Goal: Task Accomplishment & Management: Use online tool/utility

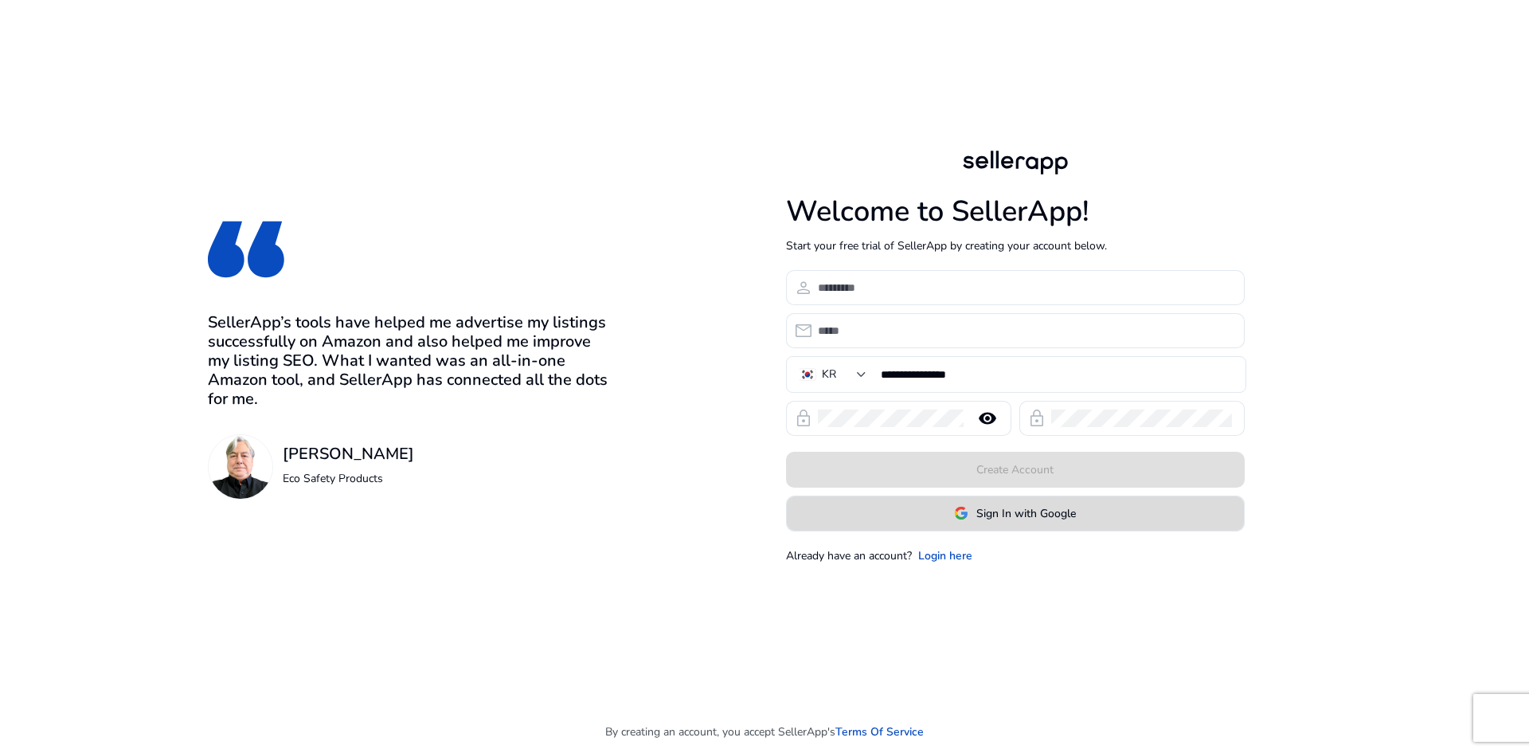
click at [1010, 515] on span "Sign In with Google" at bounding box center [1026, 513] width 100 height 17
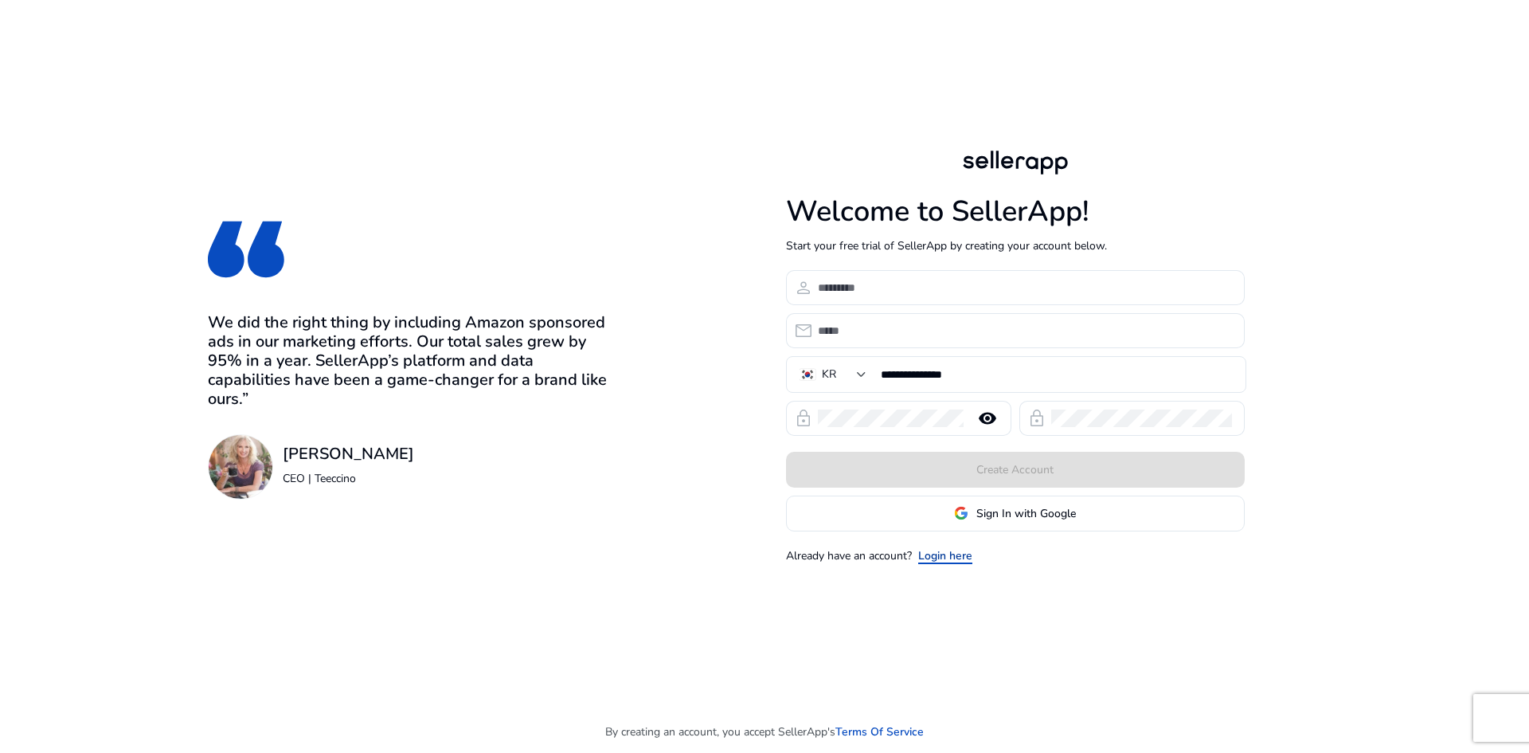
click at [956, 556] on link "Login here" at bounding box center [945, 555] width 54 height 17
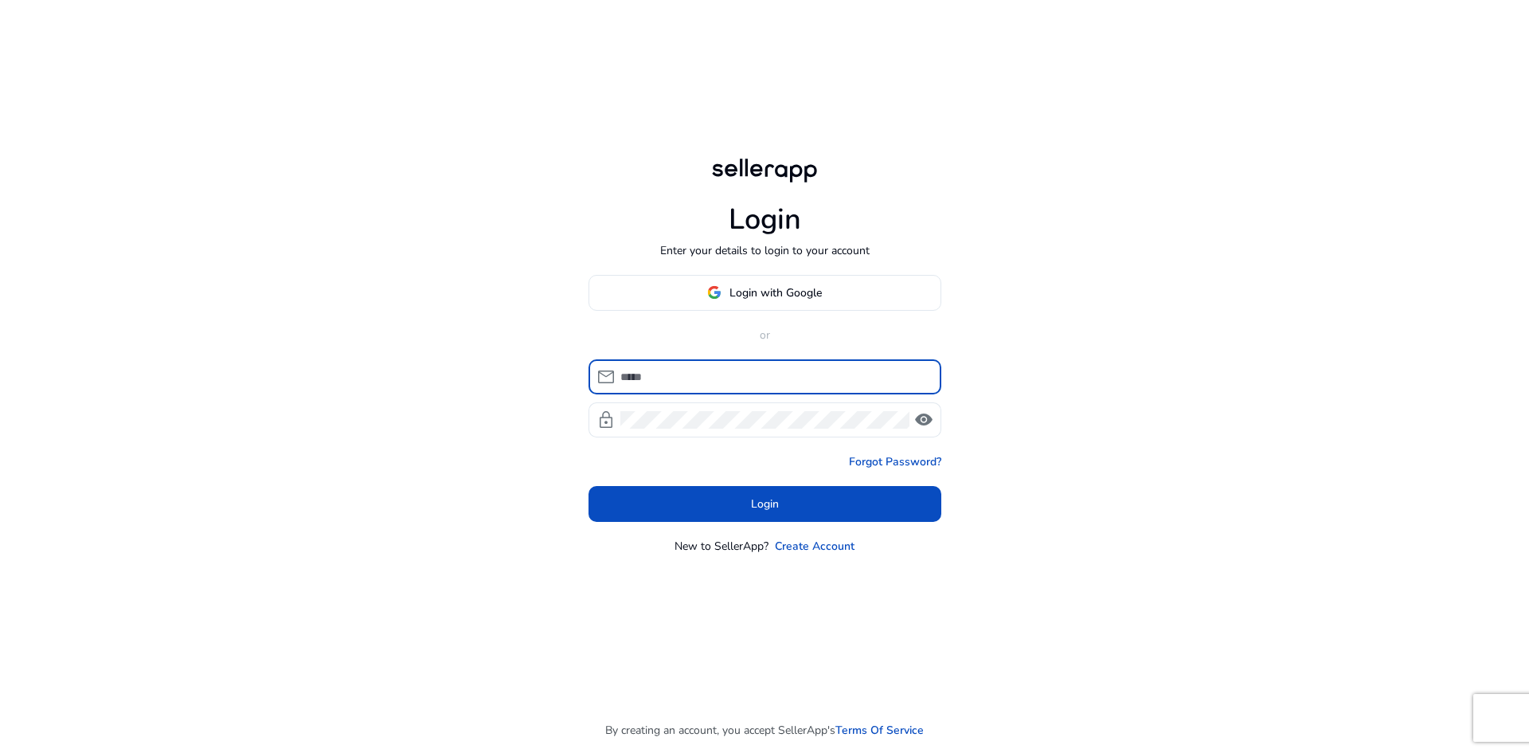
click at [717, 374] on input at bounding box center [774, 377] width 308 height 18
type input "**********"
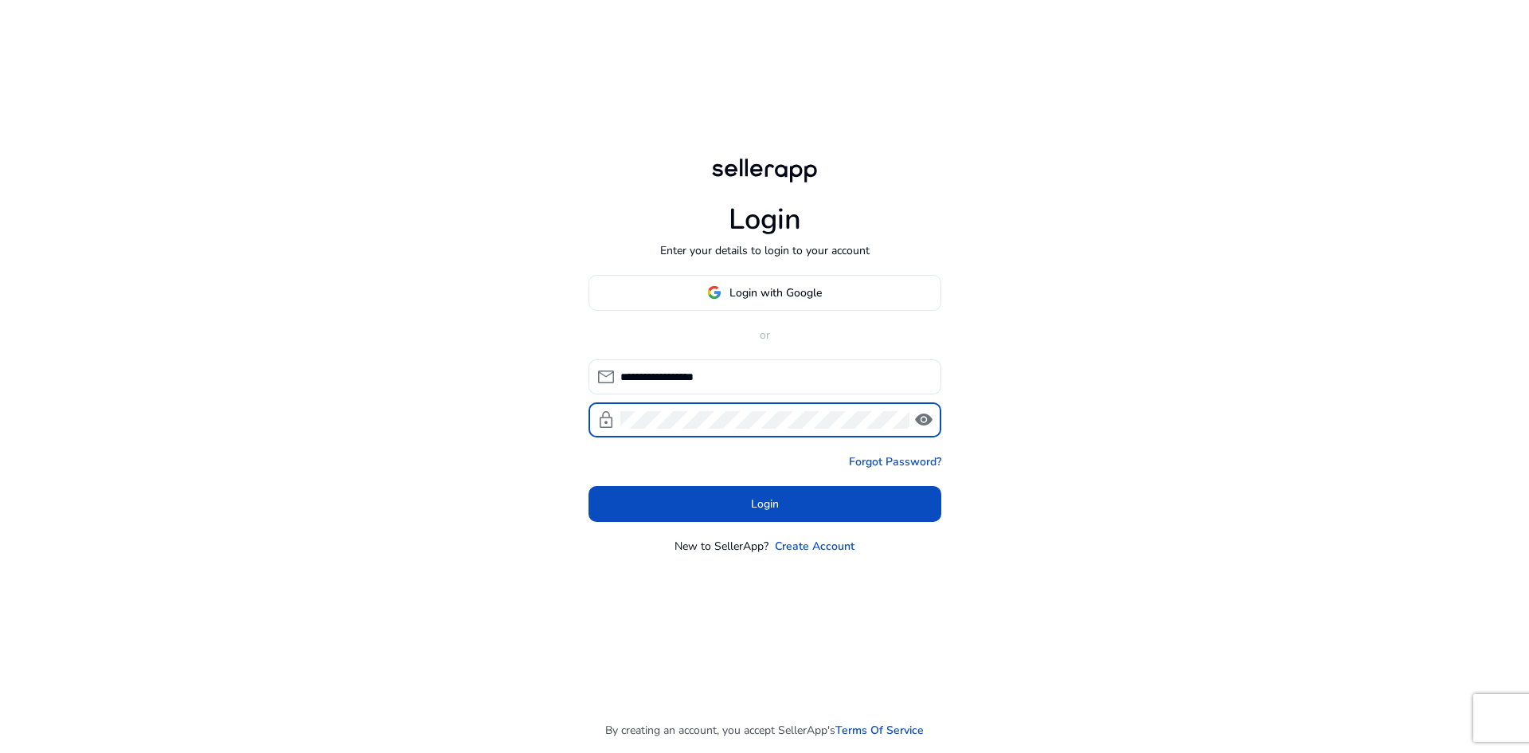
click button "Login" at bounding box center [765, 504] width 353 height 36
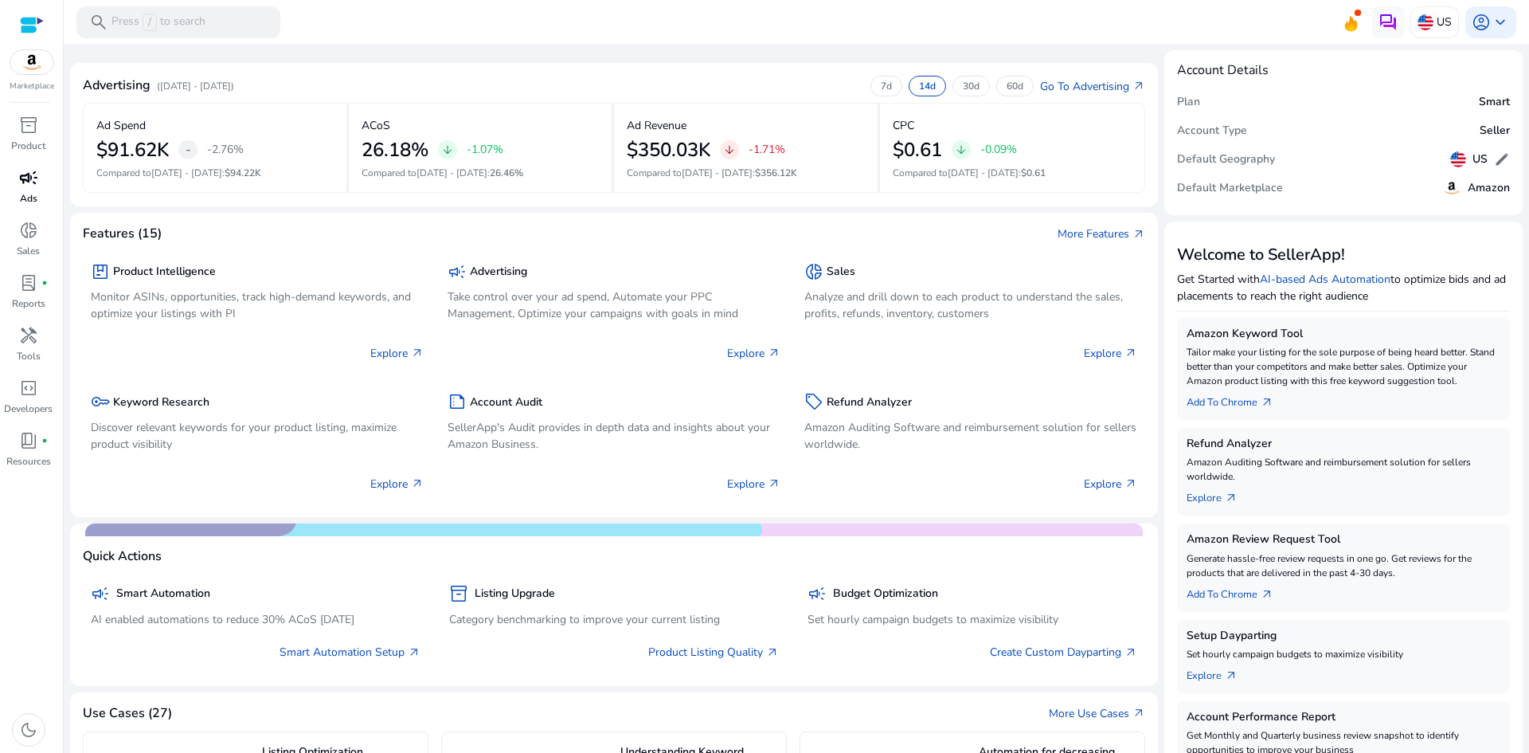
click at [25, 187] on span "campaign" at bounding box center [28, 177] width 19 height 19
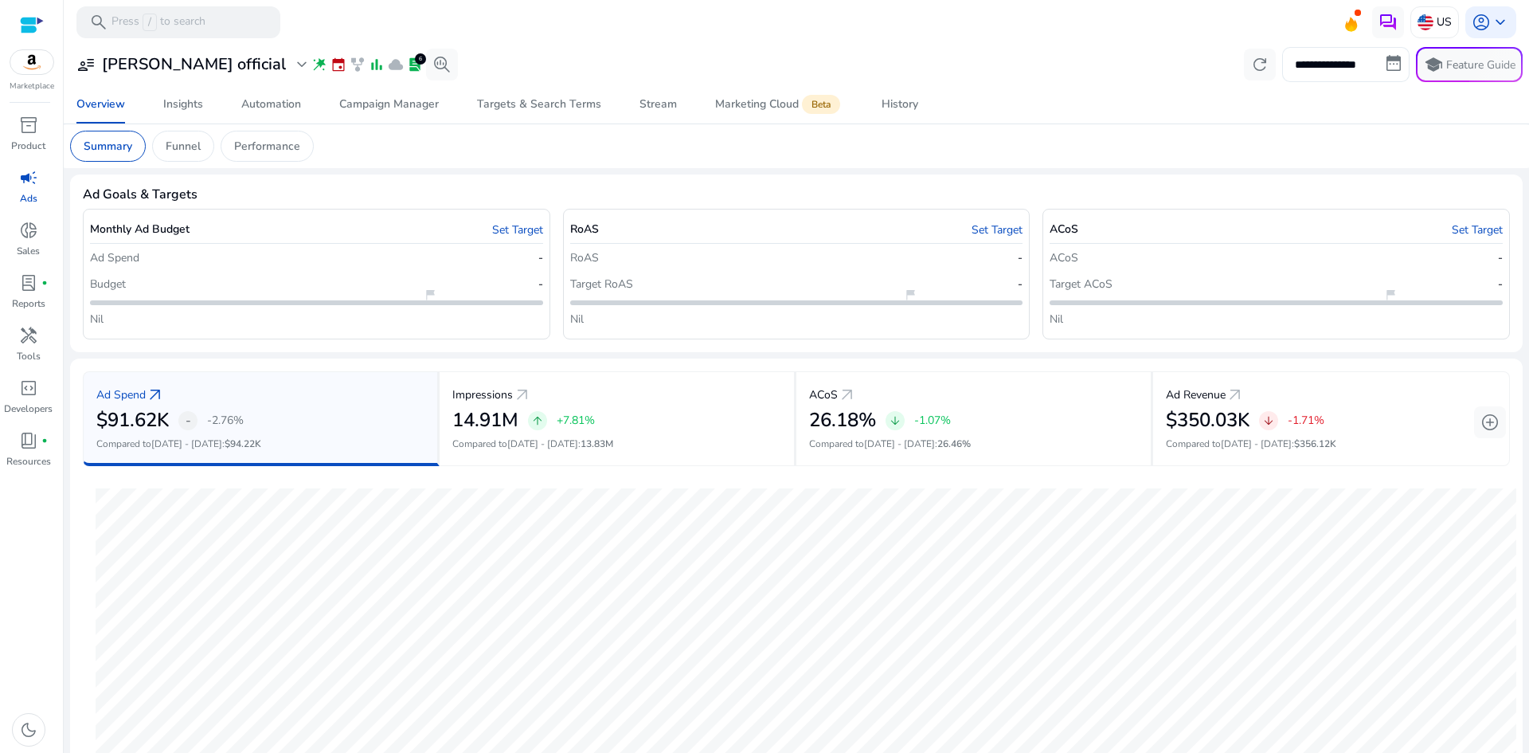
click at [1379, 53] on input "**********" at bounding box center [1345, 64] width 127 height 35
select select "*"
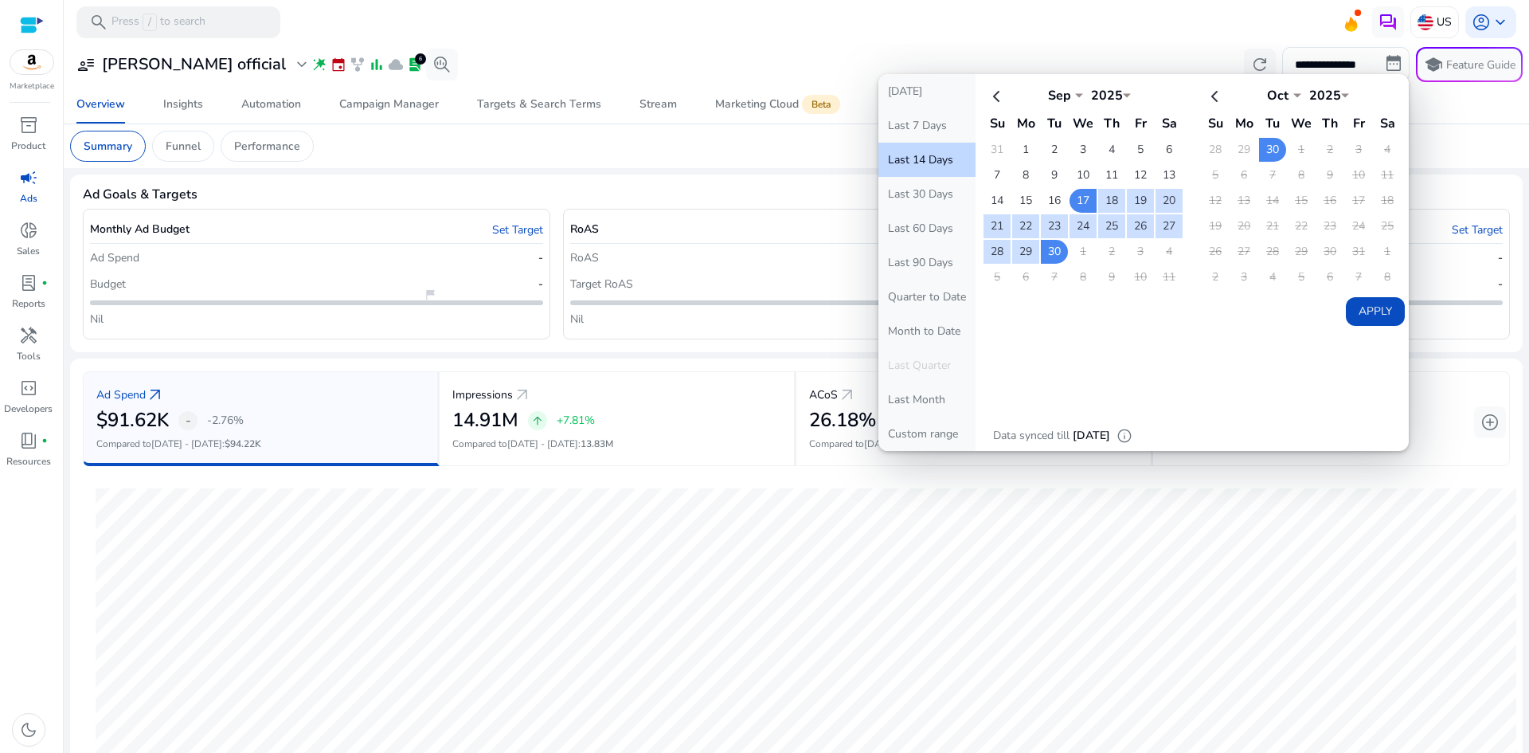
click at [1442, 125] on mat-card "Summary Funnel Performance" at bounding box center [796, 146] width 1478 height 44
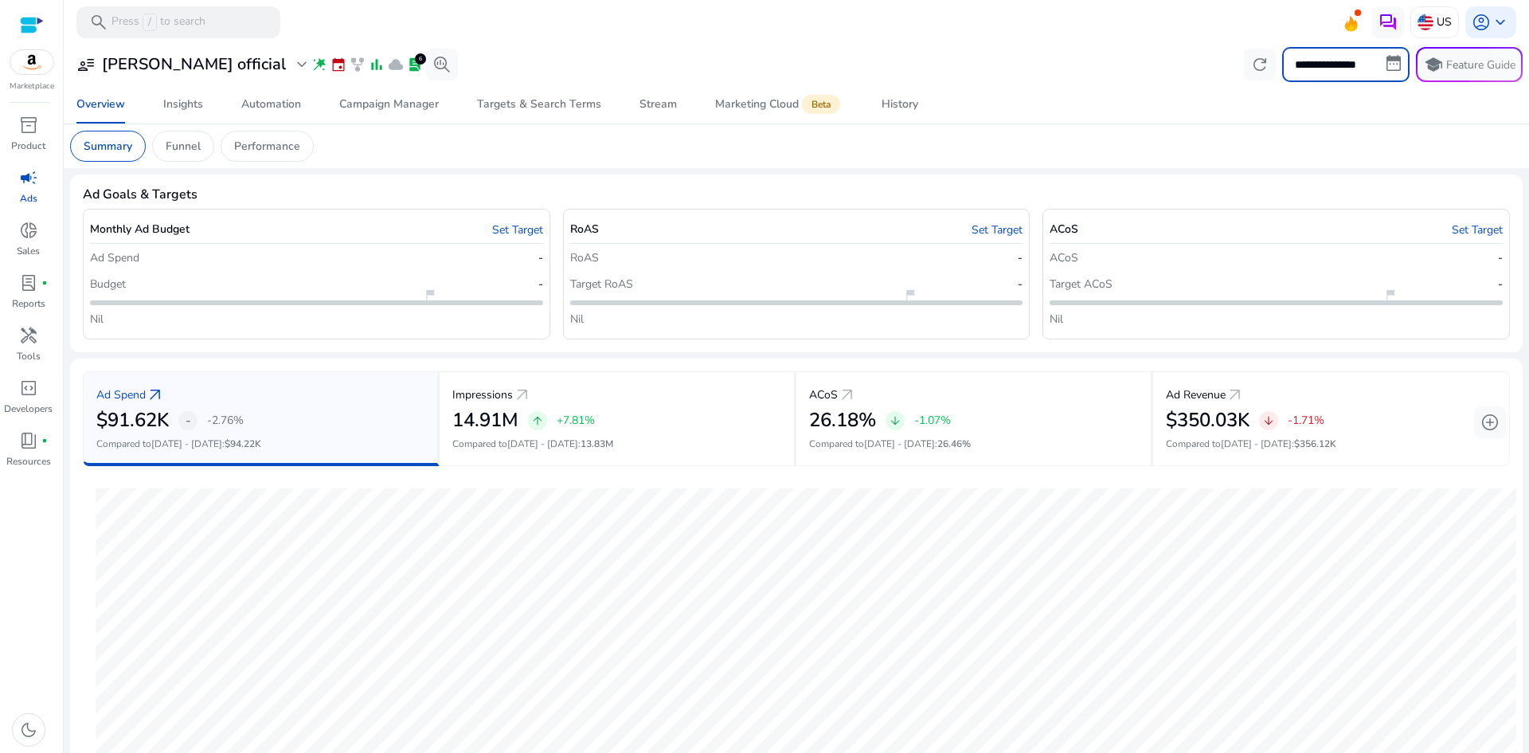
click at [1379, 54] on input "**********" at bounding box center [1345, 64] width 127 height 35
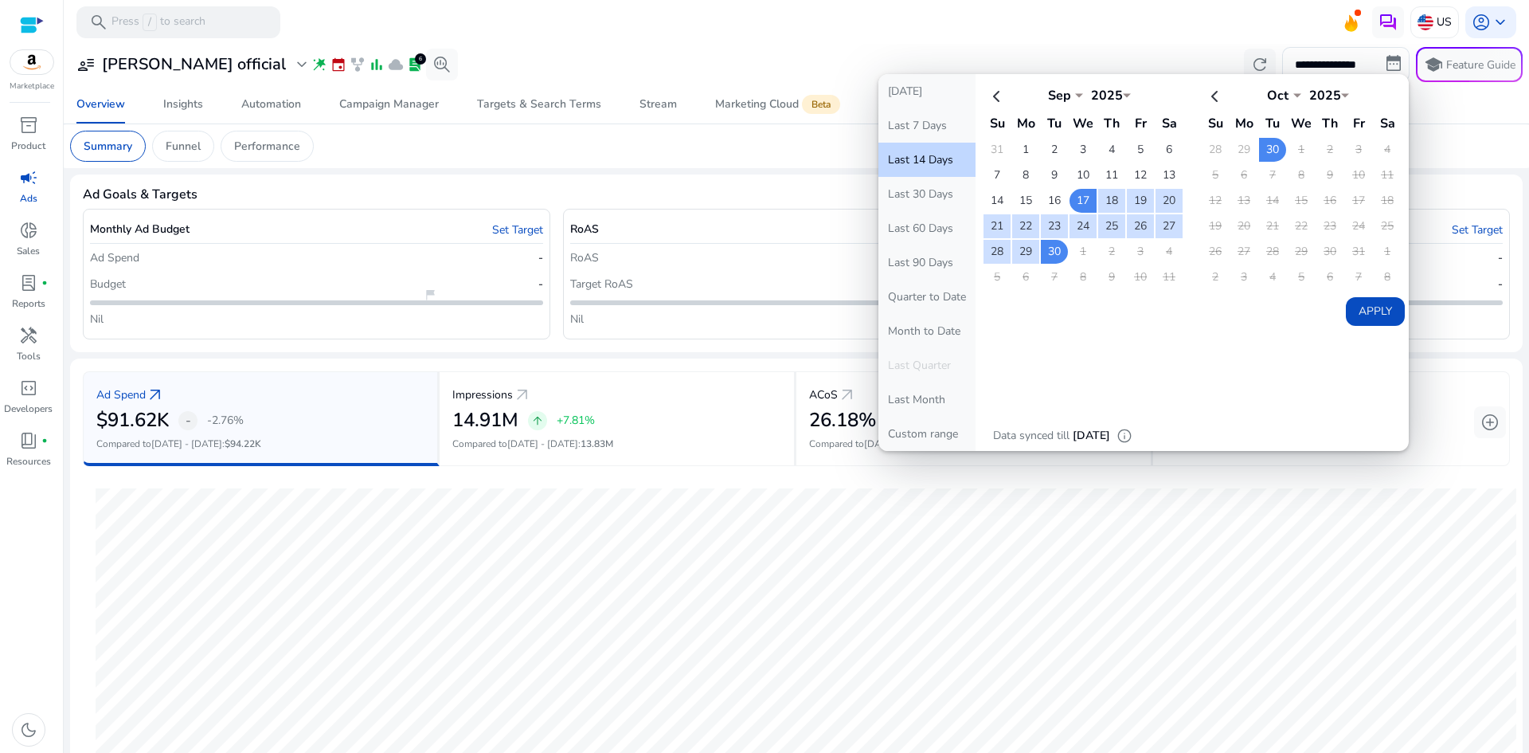
click at [1434, 143] on mat-card "Summary Funnel Performance" at bounding box center [796, 146] width 1478 height 44
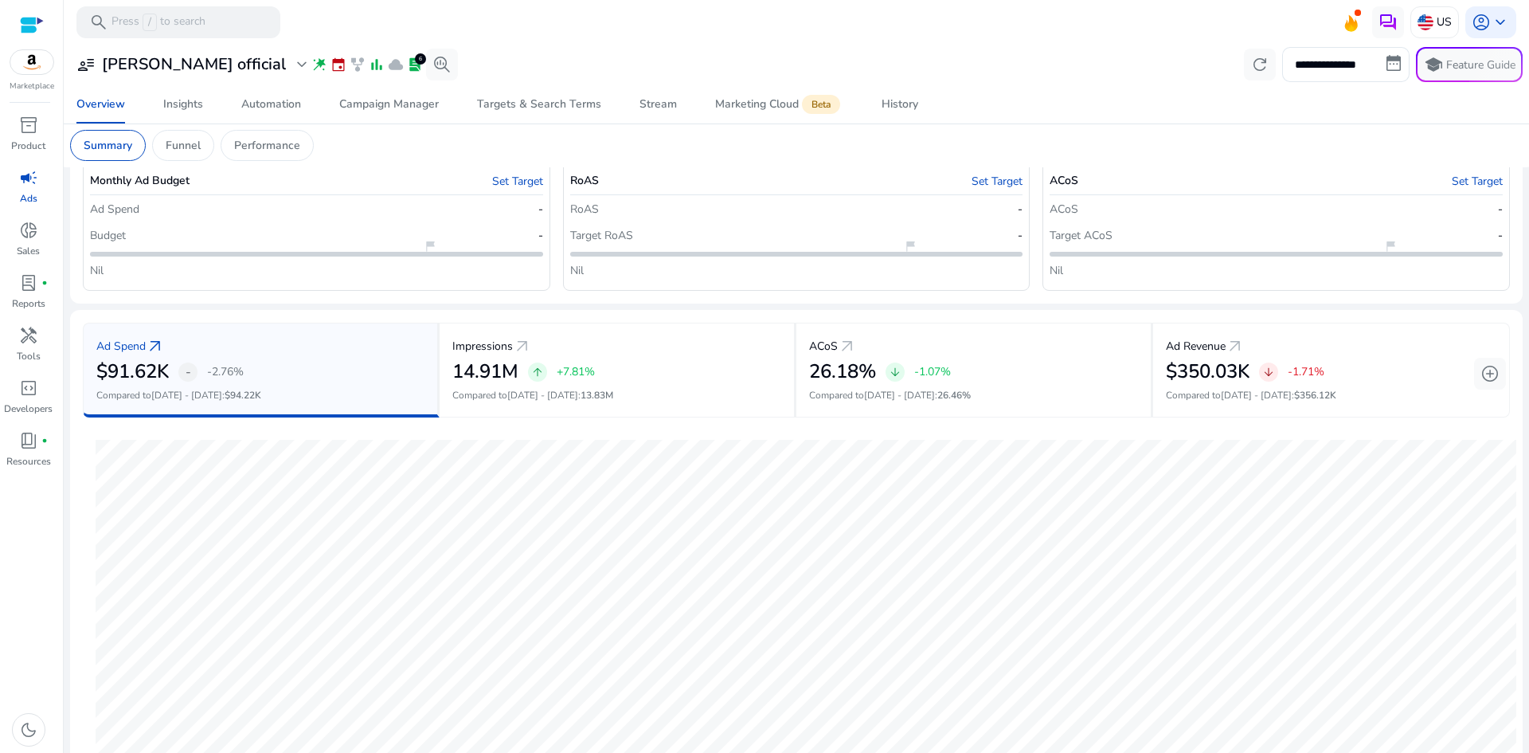
scroll to position [21, 0]
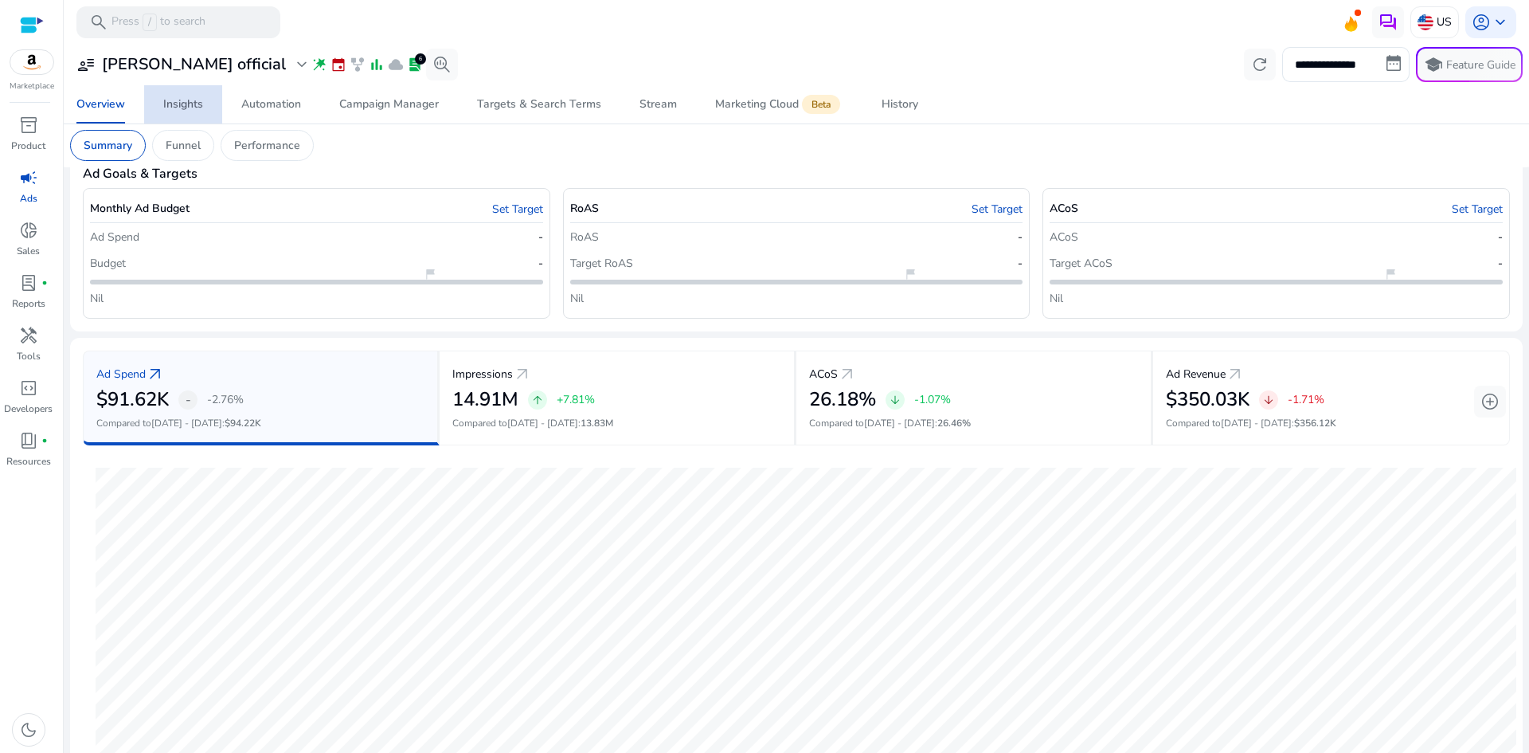
click at [204, 93] on link "Insights" at bounding box center [183, 104] width 78 height 38
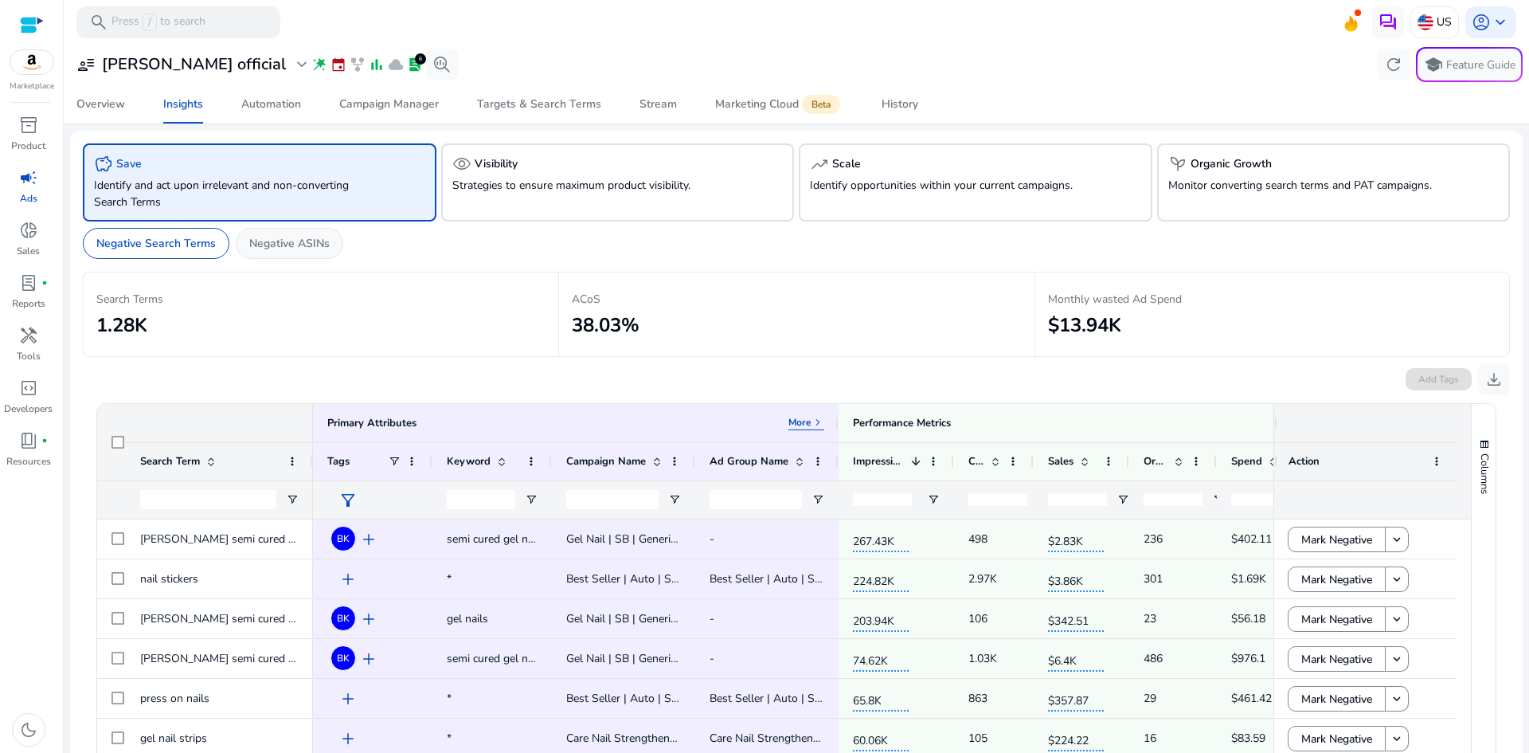
click at [279, 231] on div "Negative ASINs" at bounding box center [290, 243] width 108 height 31
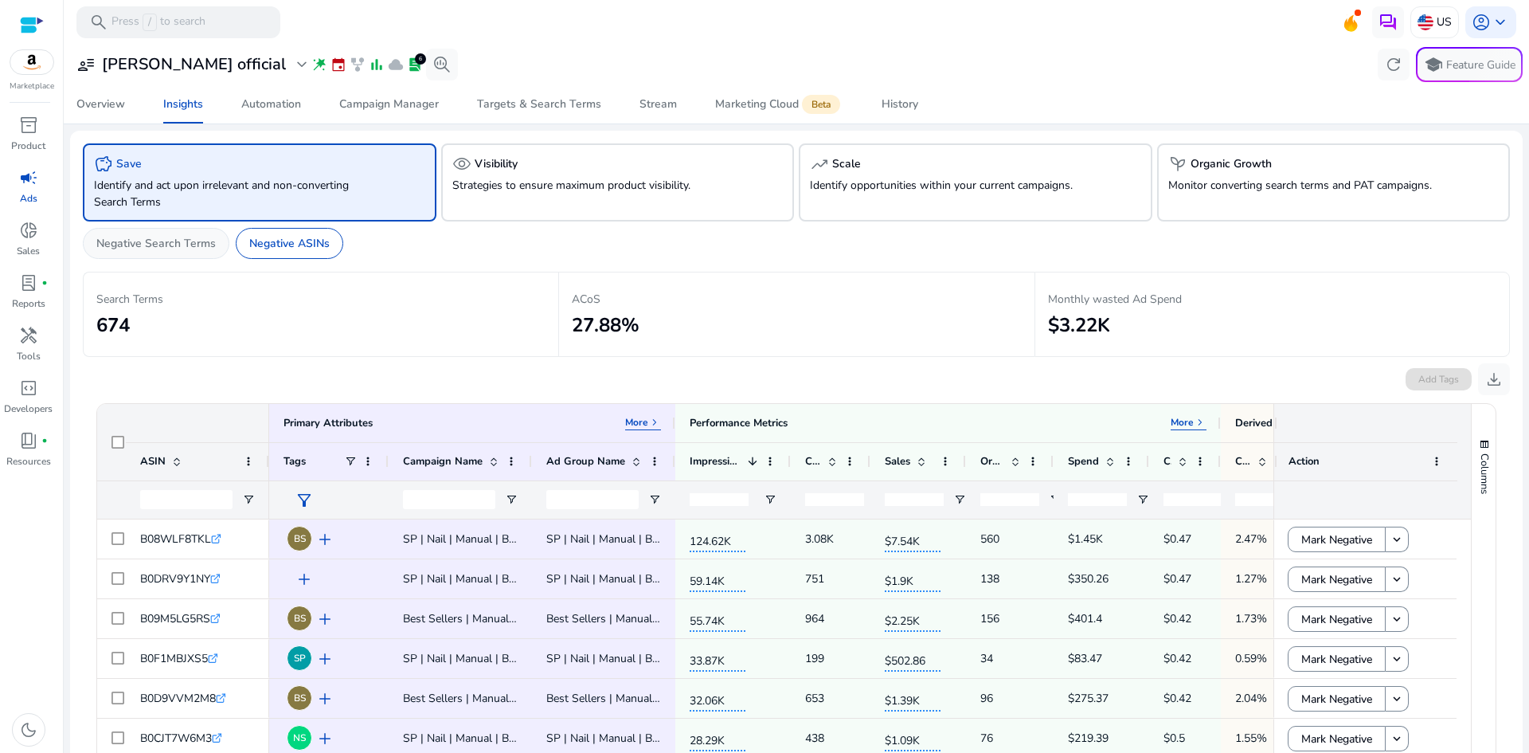
click at [169, 245] on p "Negative Search Terms" at bounding box center [155, 243] width 119 height 17
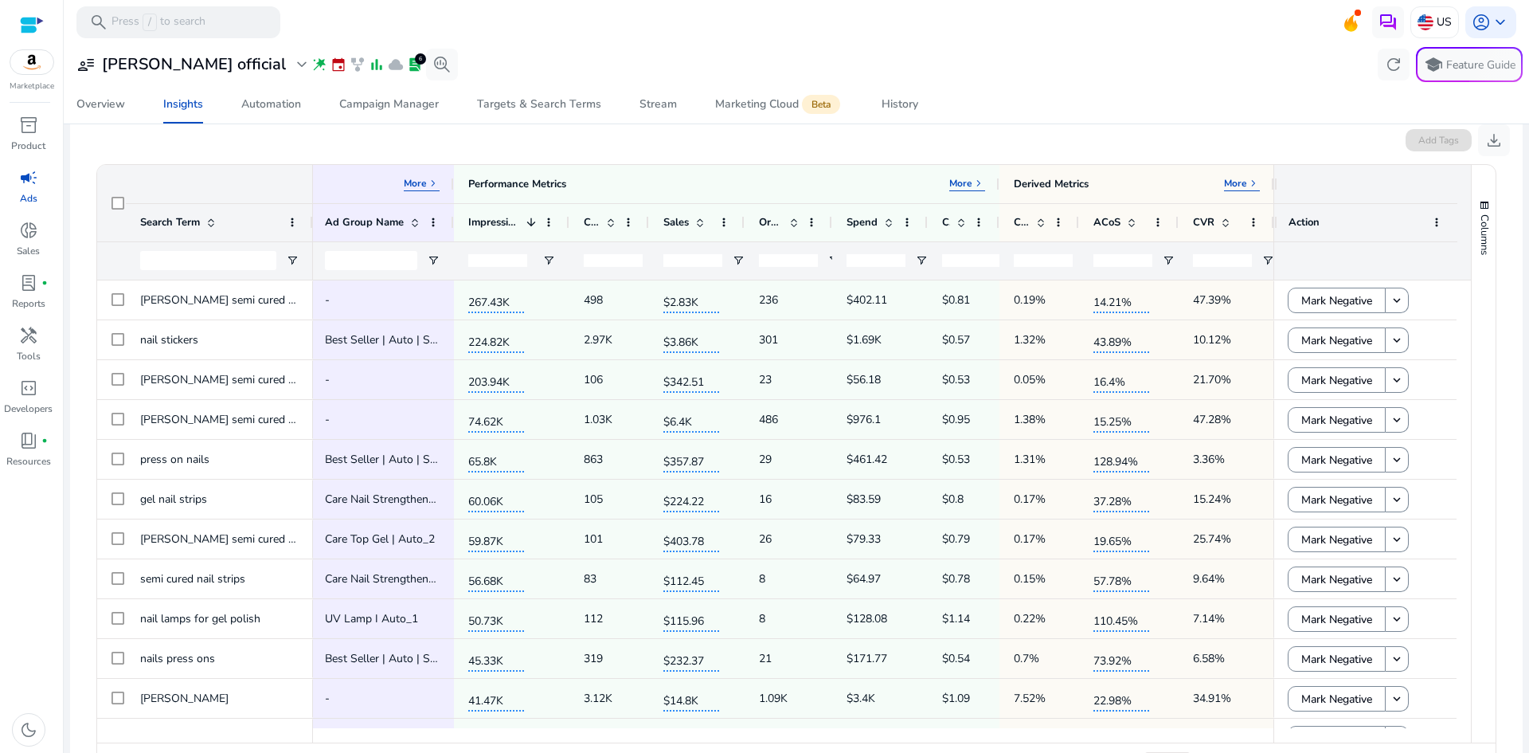
scroll to position [0, 386]
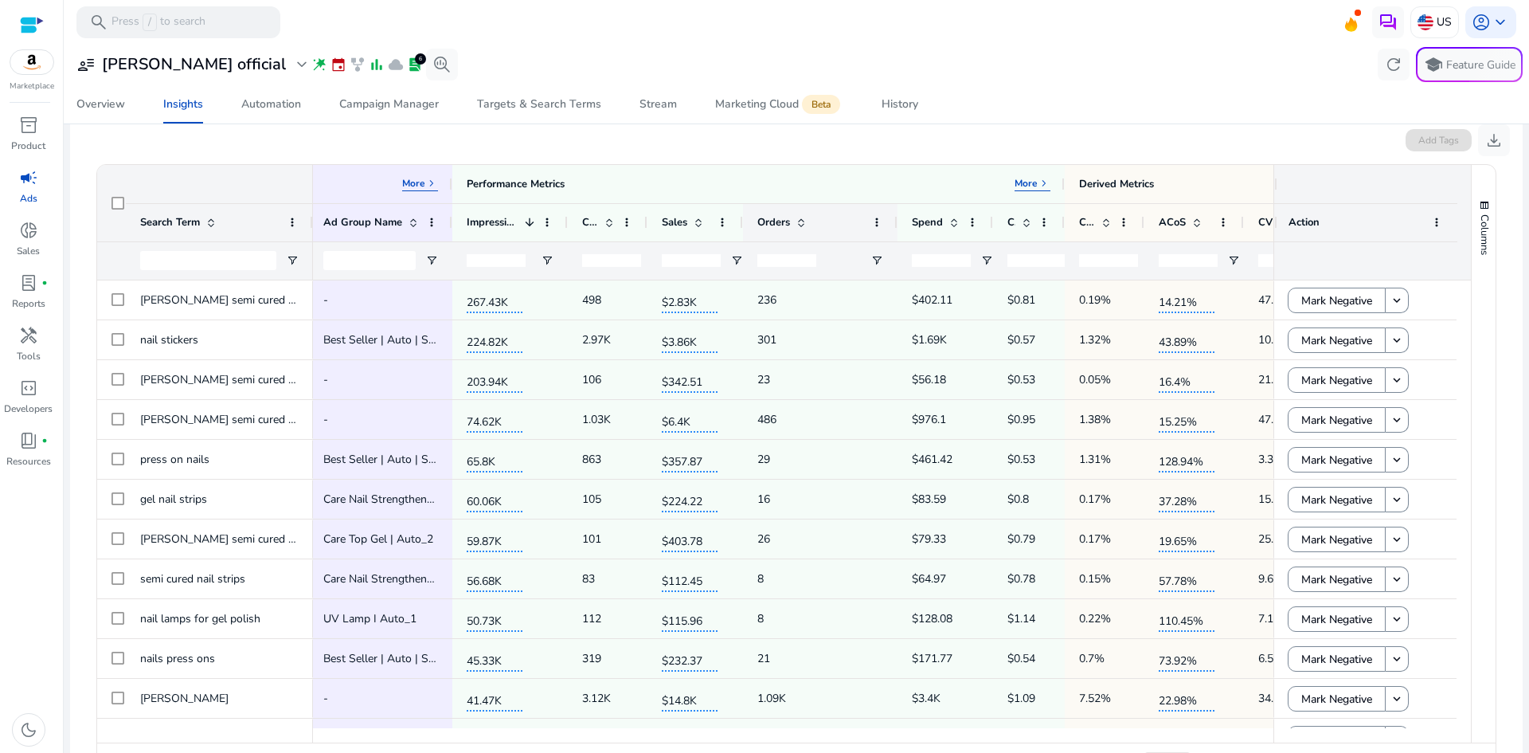
drag, startPoint x: 830, startPoint y: 221, endPoint x: 897, endPoint y: 233, distance: 67.8
click at [897, 233] on div at bounding box center [897, 222] width 6 height 37
click at [641, 221] on div "Clicks" at bounding box center [608, 222] width 80 height 38
click at [647, 221] on div "Sales" at bounding box center [695, 222] width 96 height 38
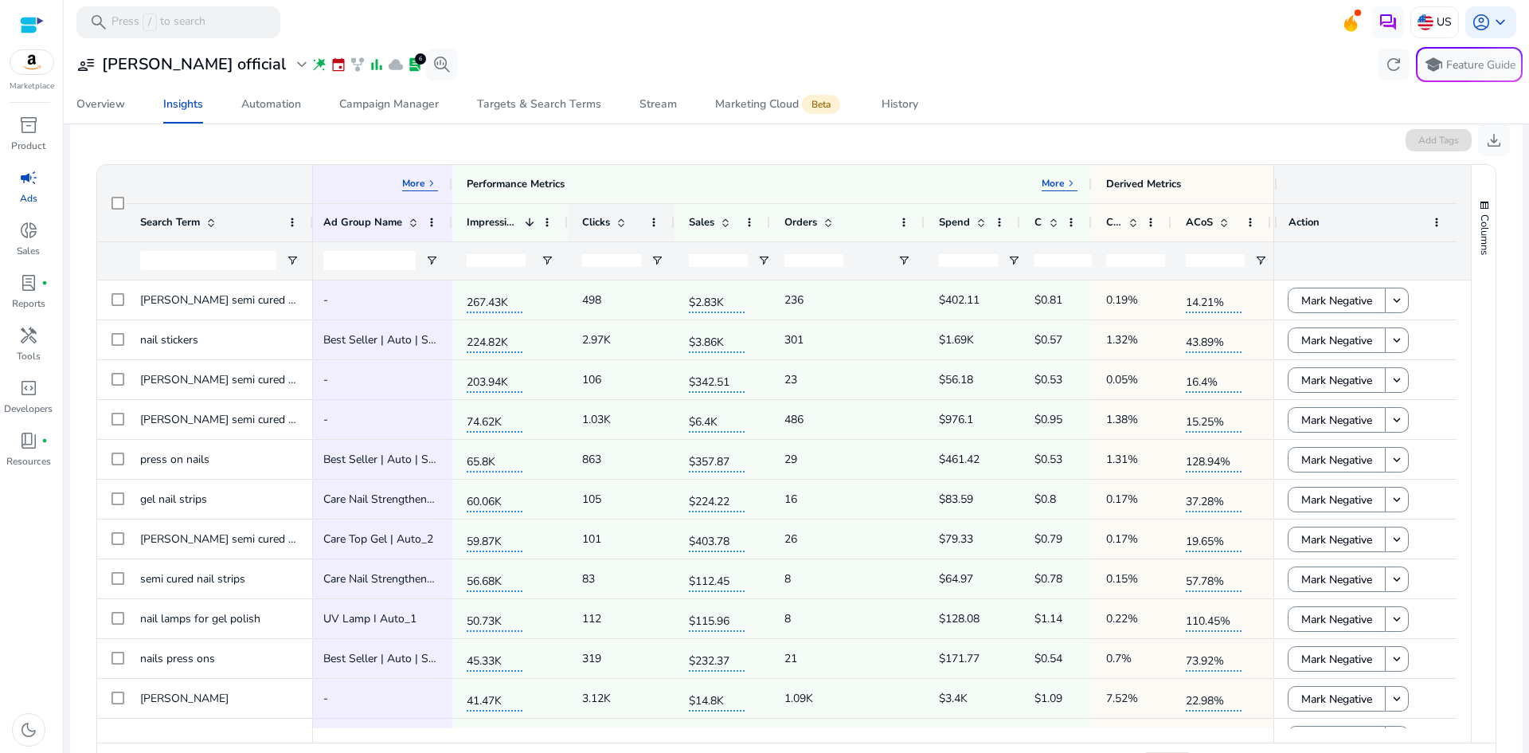
drag, startPoint x: 645, startPoint y: 223, endPoint x: 709, endPoint y: 225, distance: 63.8
click at [677, 225] on div at bounding box center [674, 222] width 6 height 37
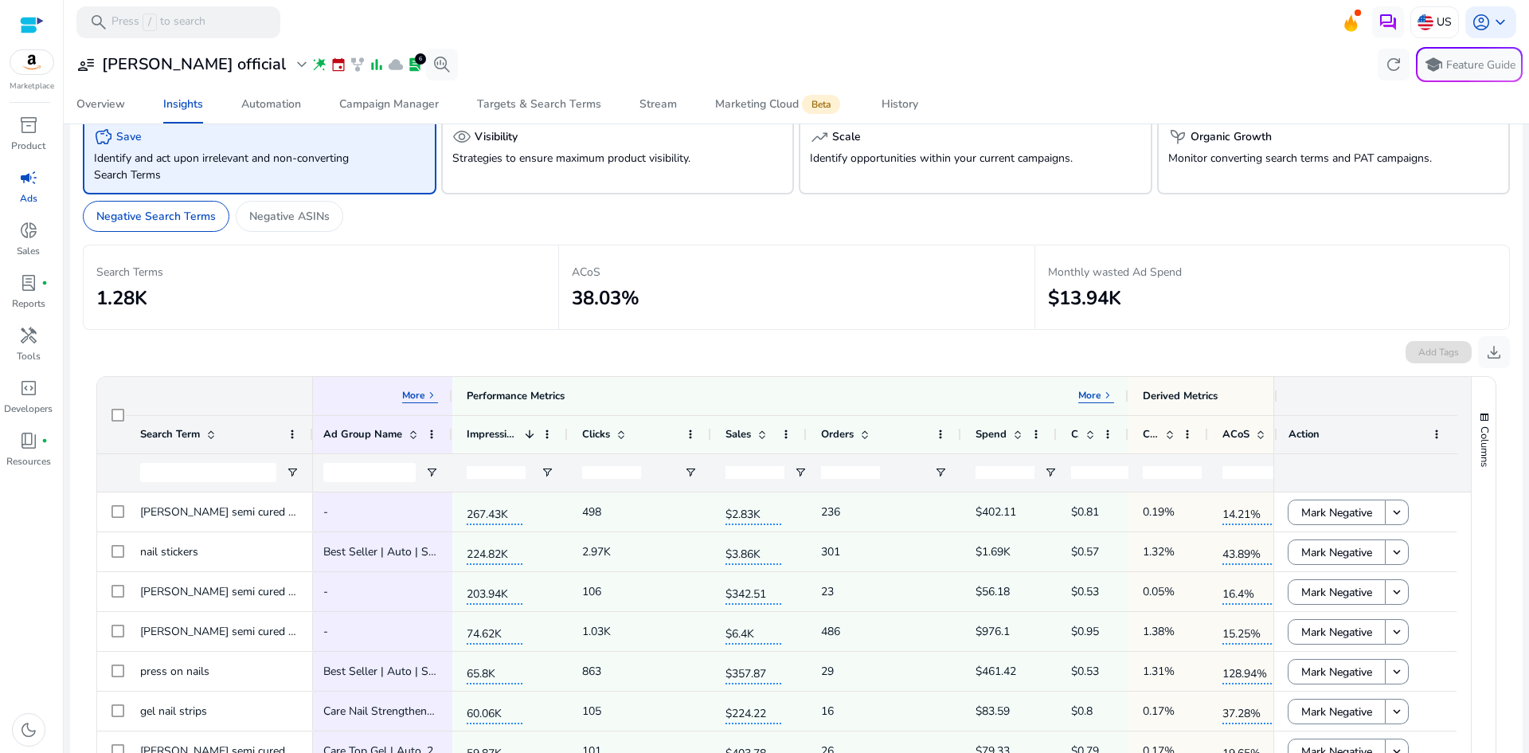
scroll to position [0, 0]
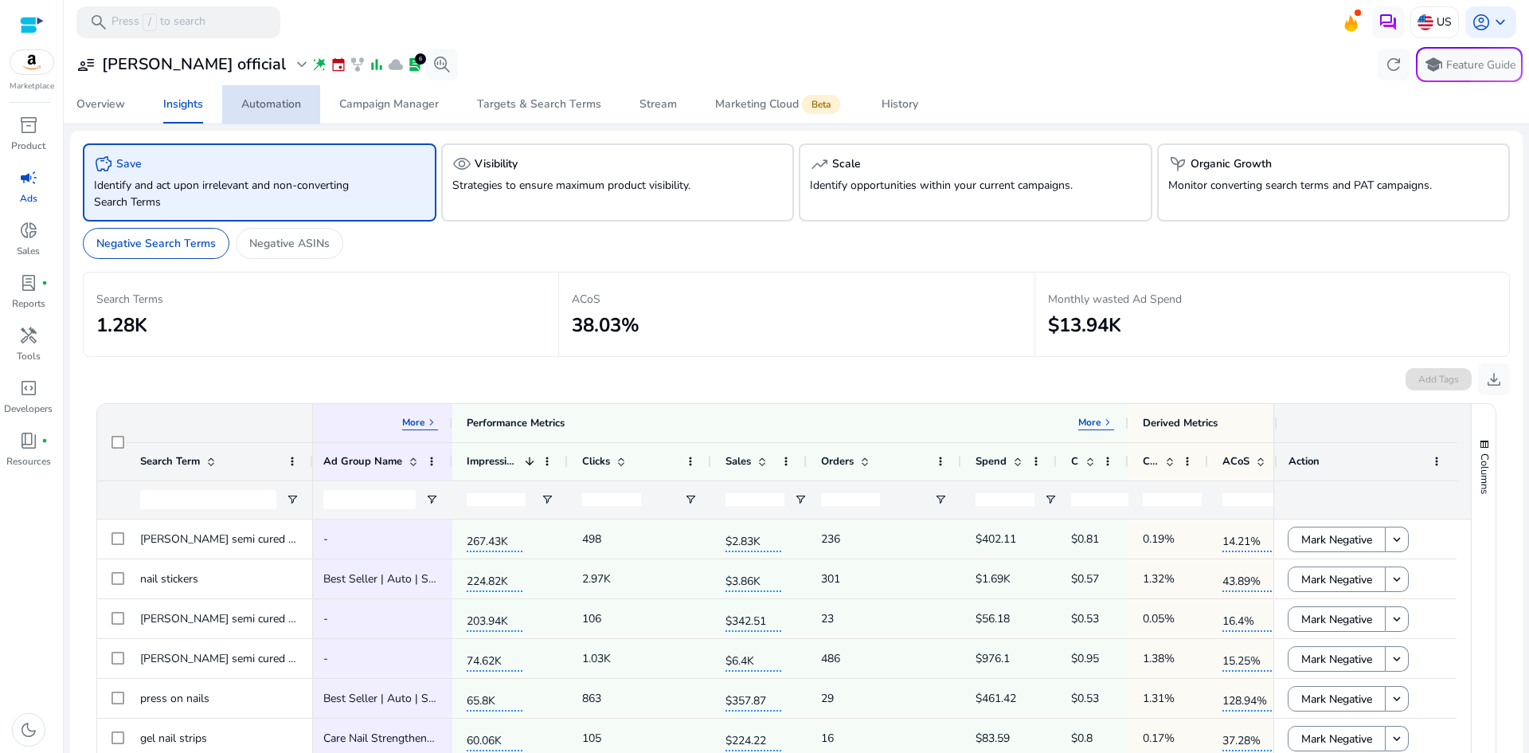
click at [284, 100] on div "Automation" at bounding box center [271, 104] width 60 height 11
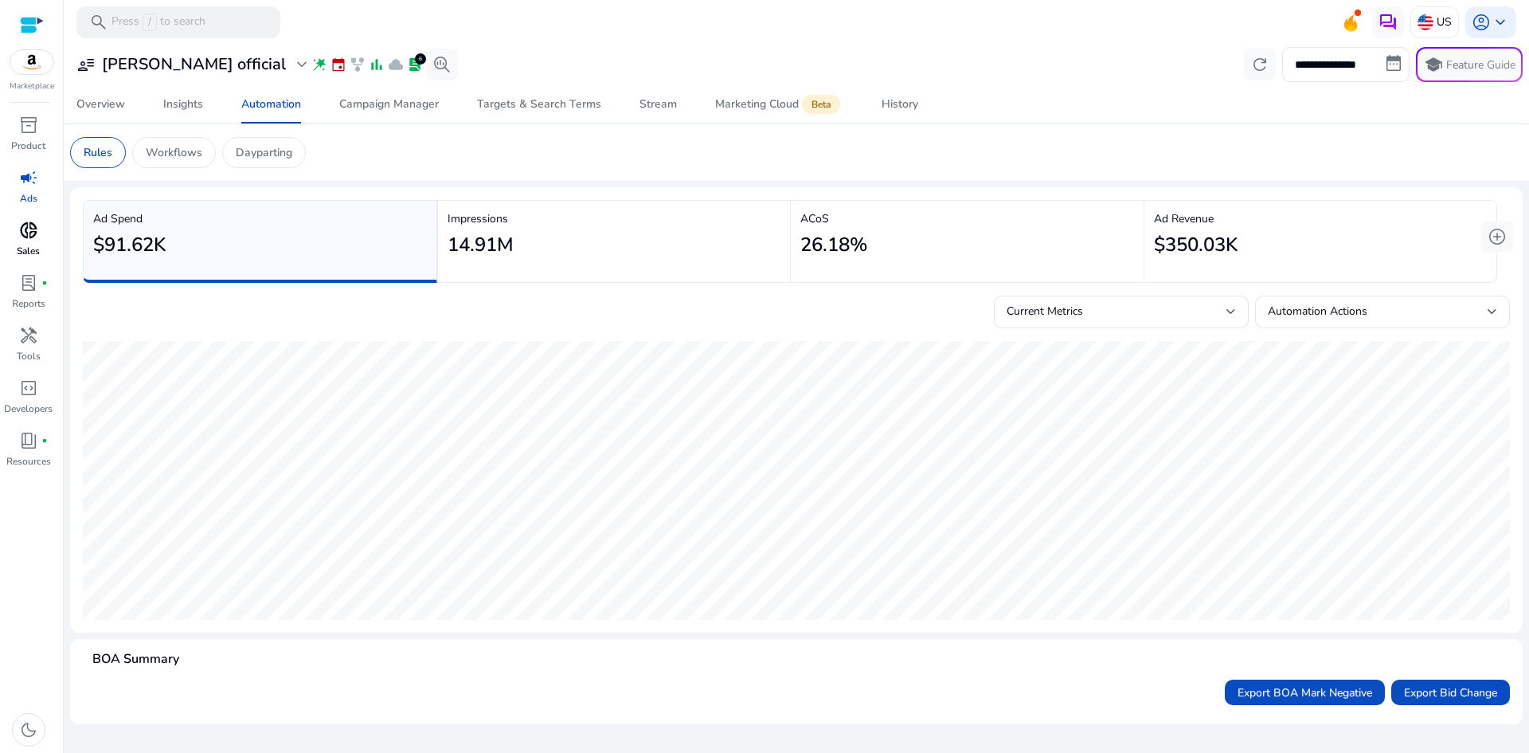
click at [37, 238] on span "donut_small" at bounding box center [28, 230] width 19 height 19
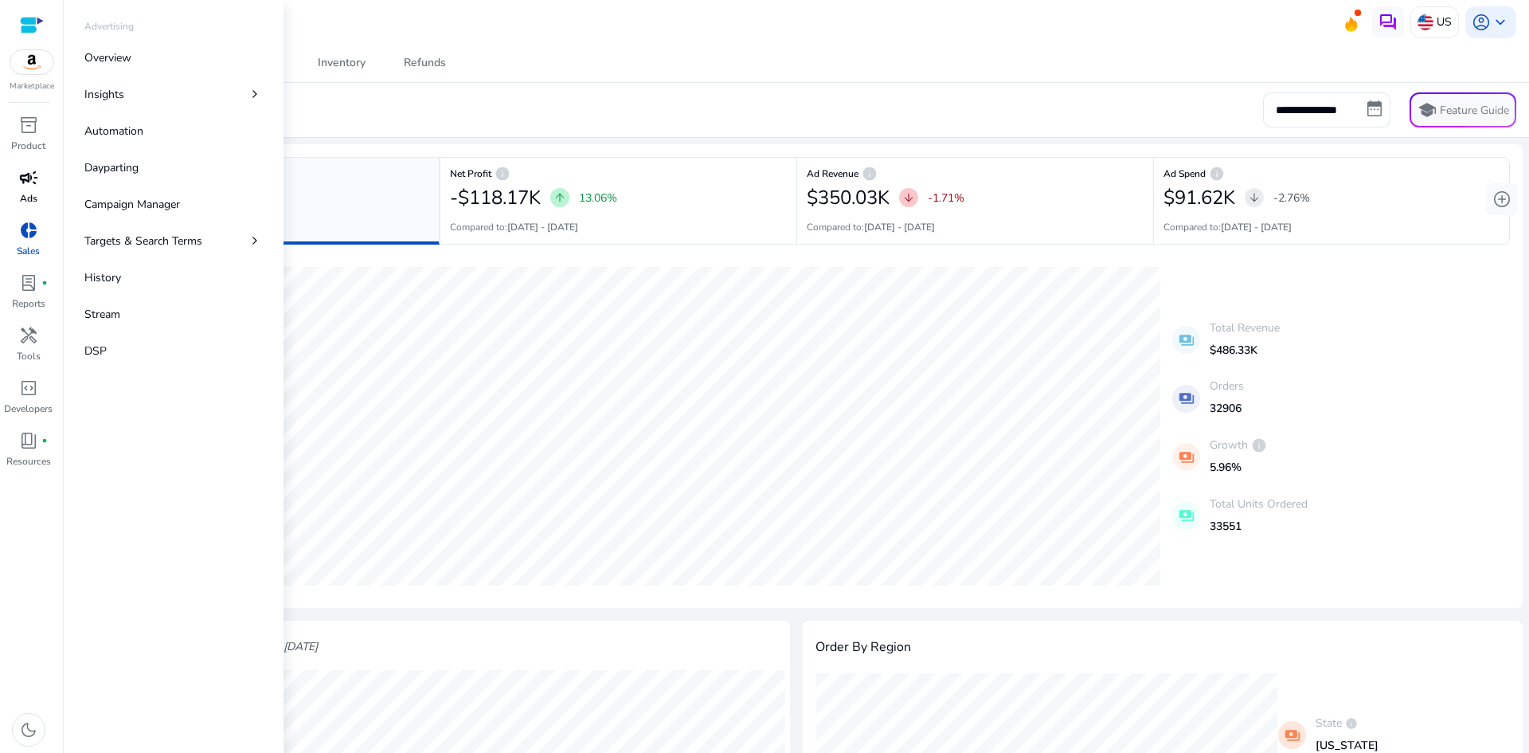
click at [21, 182] on span "campaign" at bounding box center [28, 177] width 19 height 19
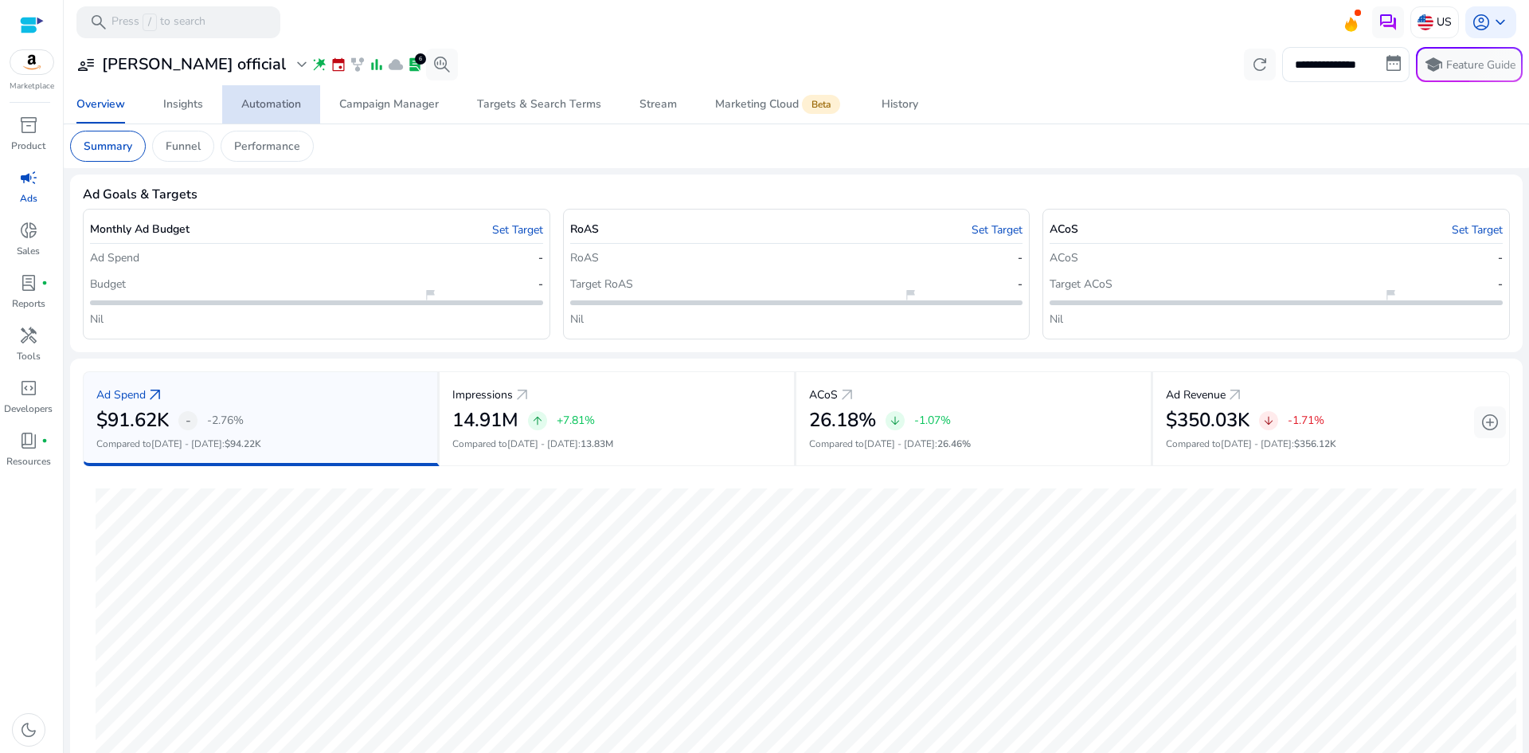
click at [308, 103] on link "Automation" at bounding box center [271, 104] width 98 height 38
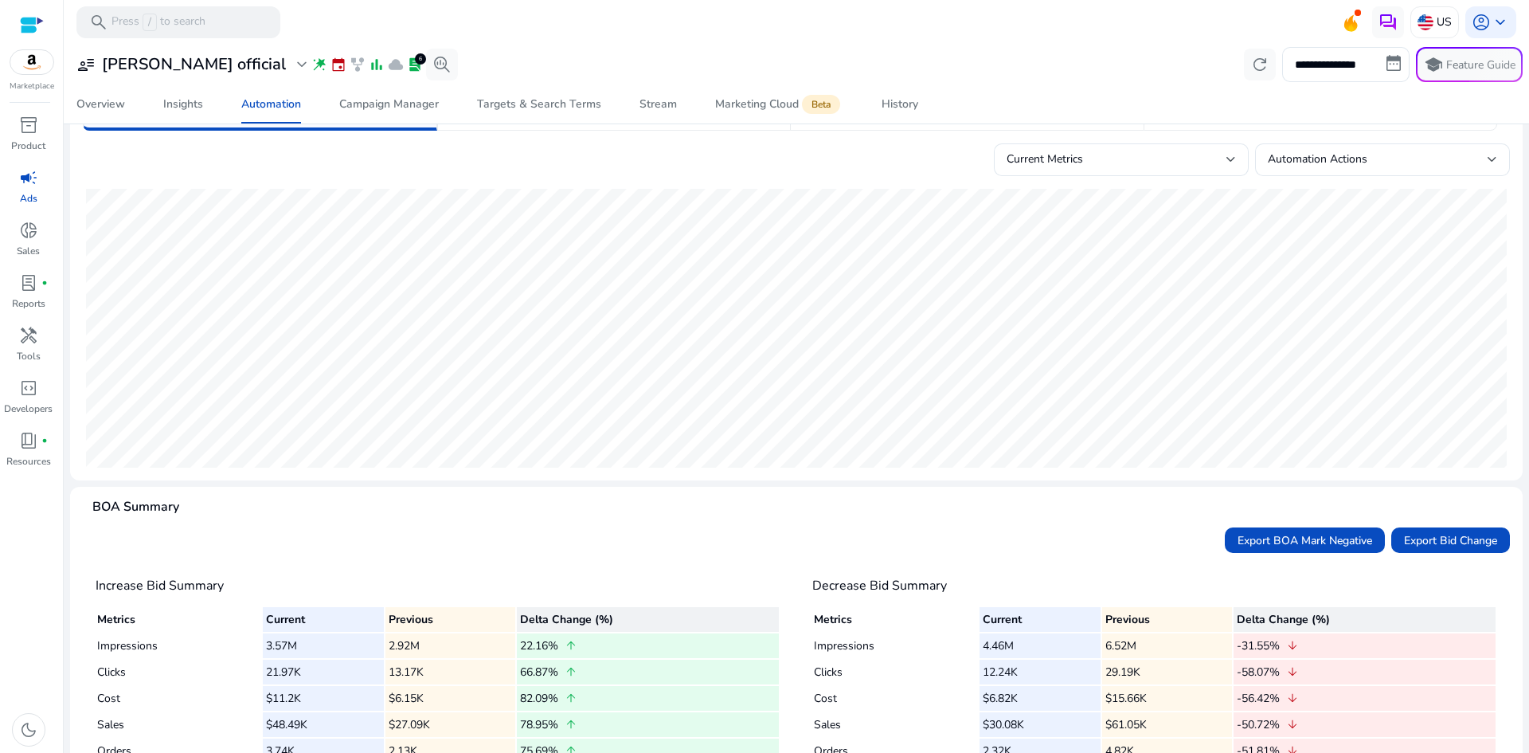
scroll to position [215, 0]
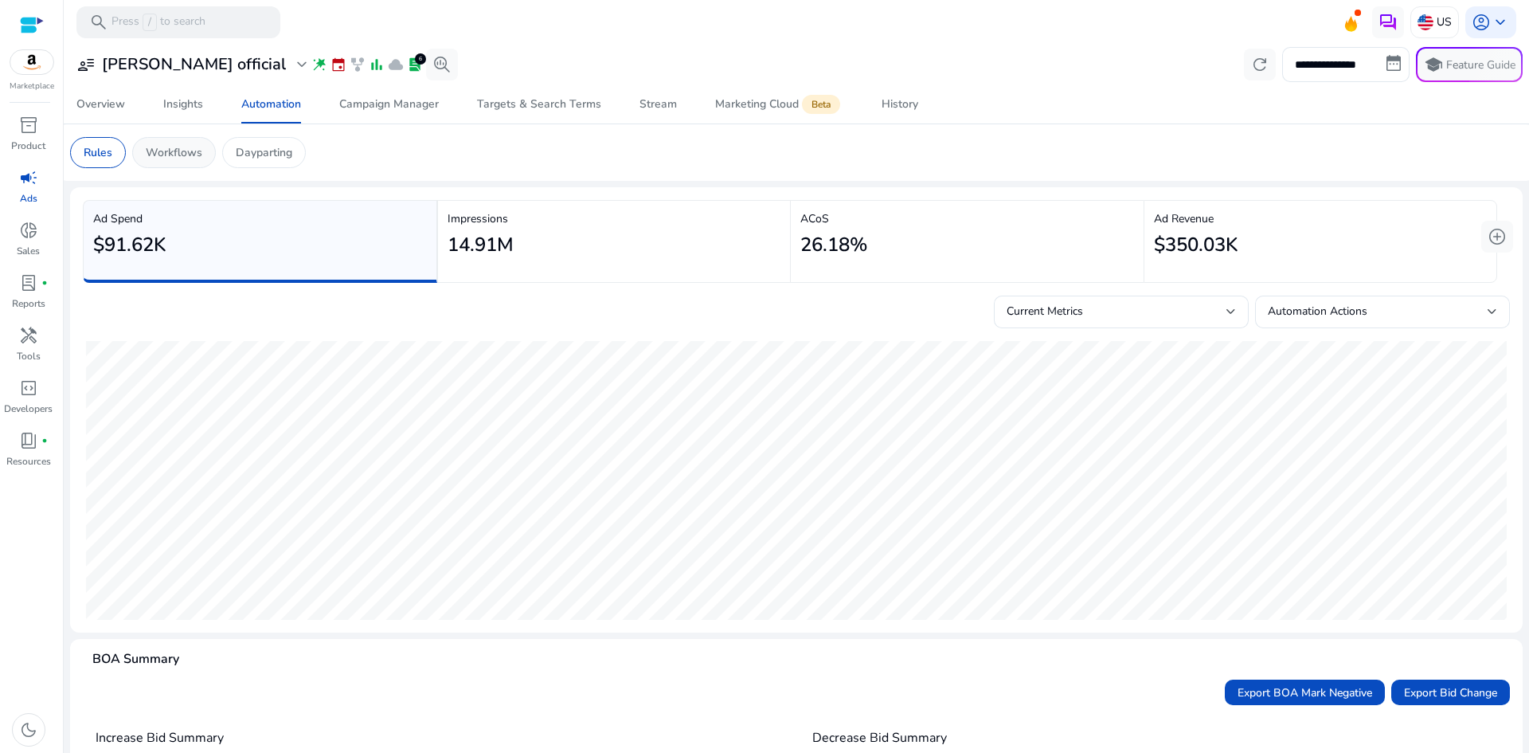
click at [174, 147] on p "Workflows" at bounding box center [174, 152] width 57 height 17
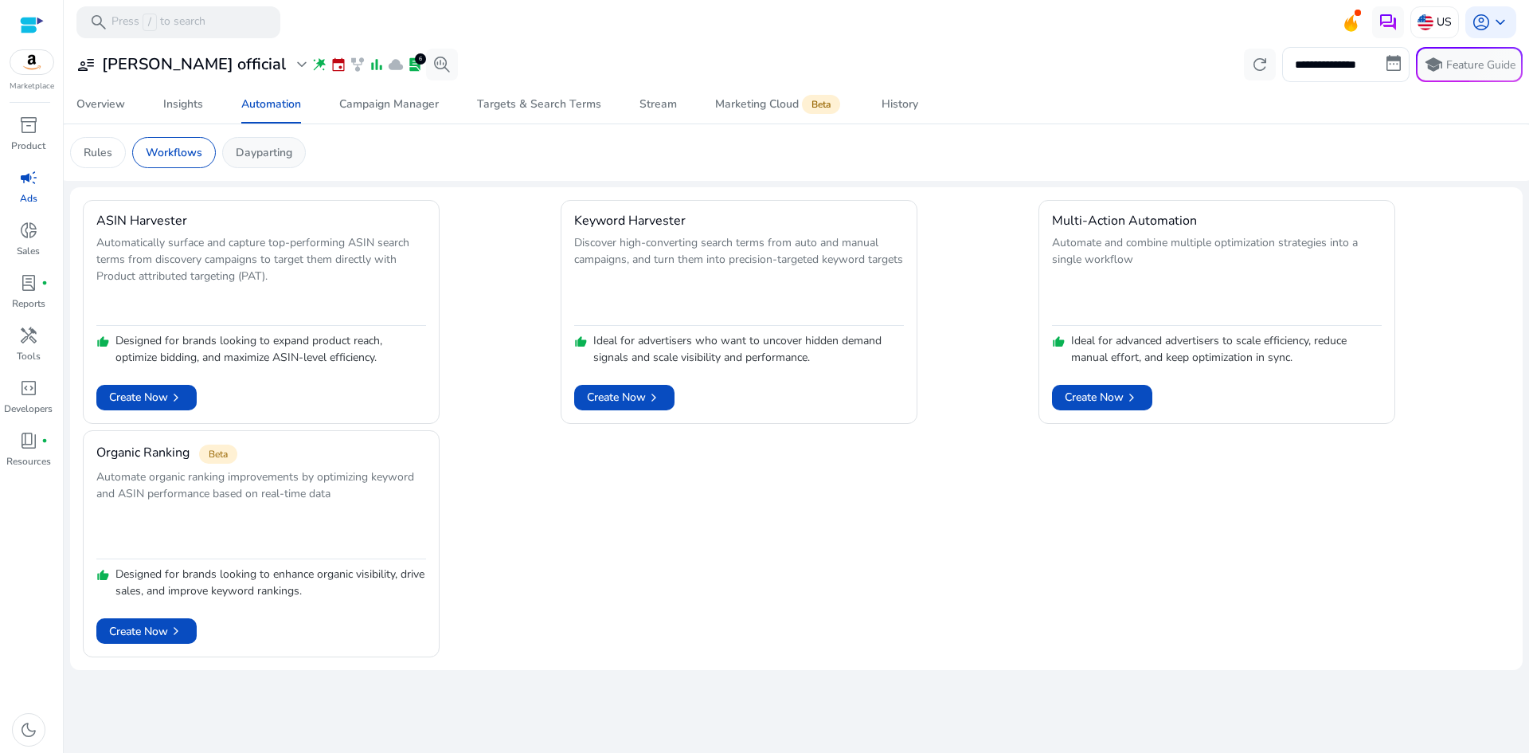
click at [246, 151] on p "Dayparting" at bounding box center [264, 152] width 57 height 17
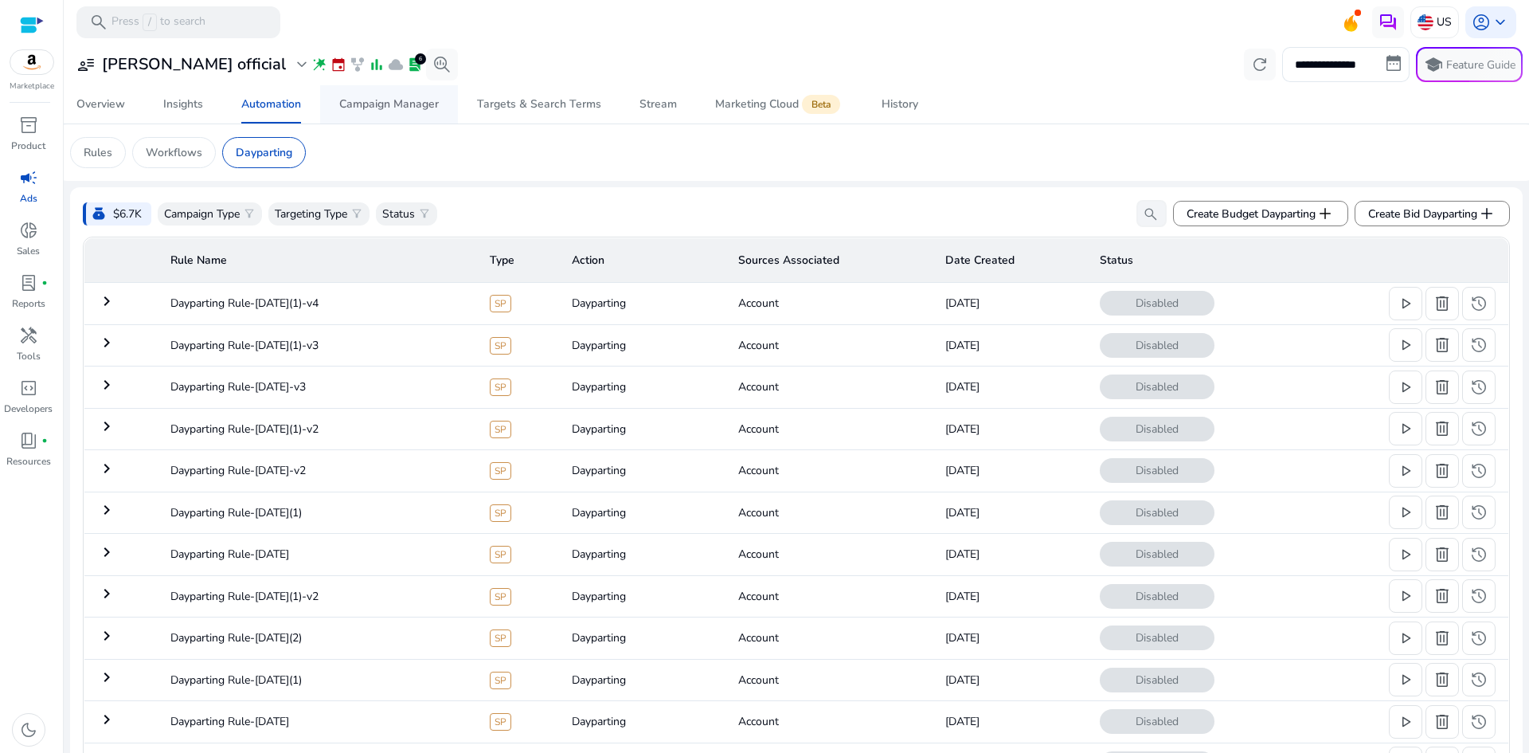
click at [350, 108] on div "Campaign Manager" at bounding box center [389, 104] width 100 height 11
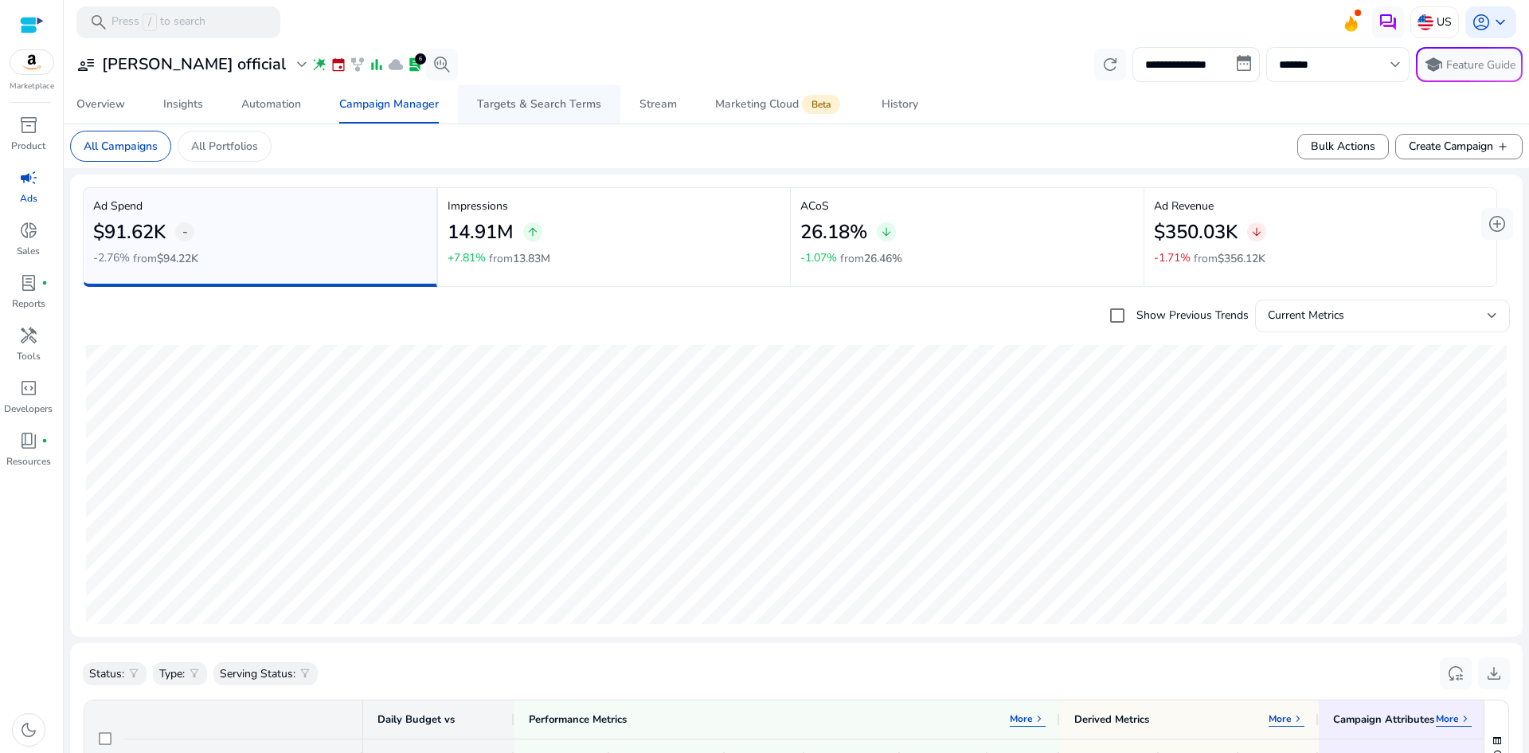
click at [549, 92] on span "Targets & Search Terms" at bounding box center [539, 104] width 124 height 38
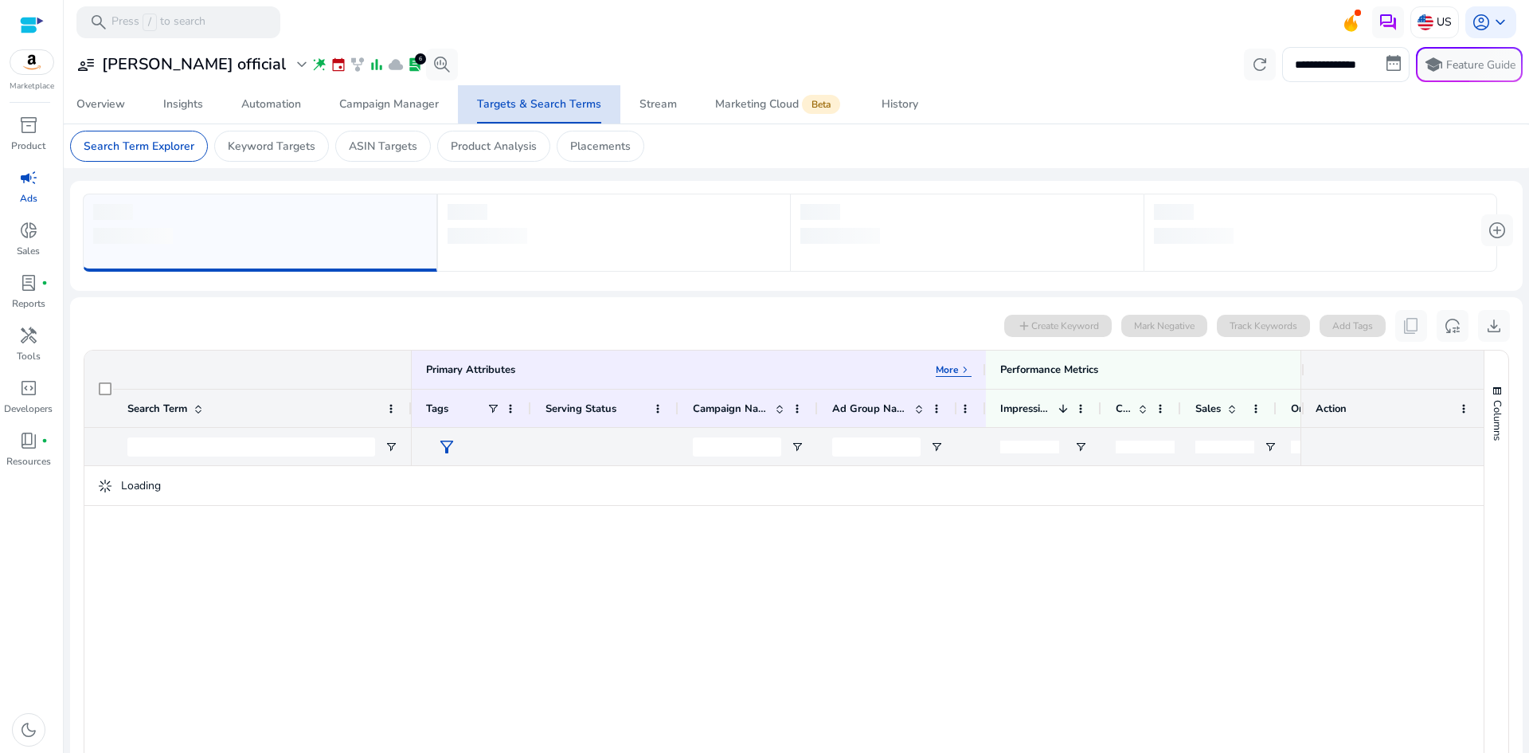
click at [540, 100] on div "Targets & Search Terms" at bounding box center [539, 104] width 124 height 11
